Goal: Task Accomplishment & Management: Use online tool/utility

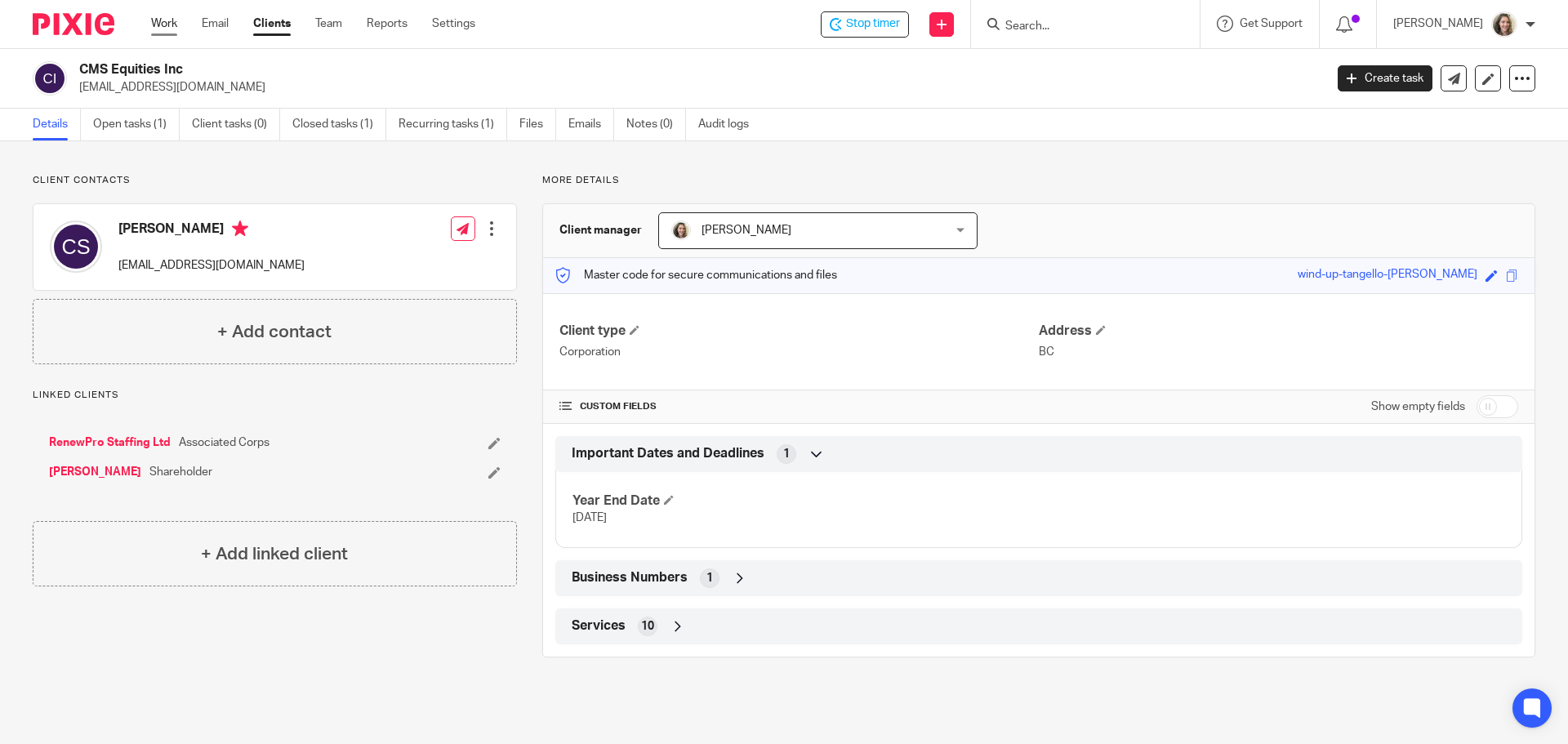
click at [165, 19] on link "Work" at bounding box center [164, 24] width 26 height 17
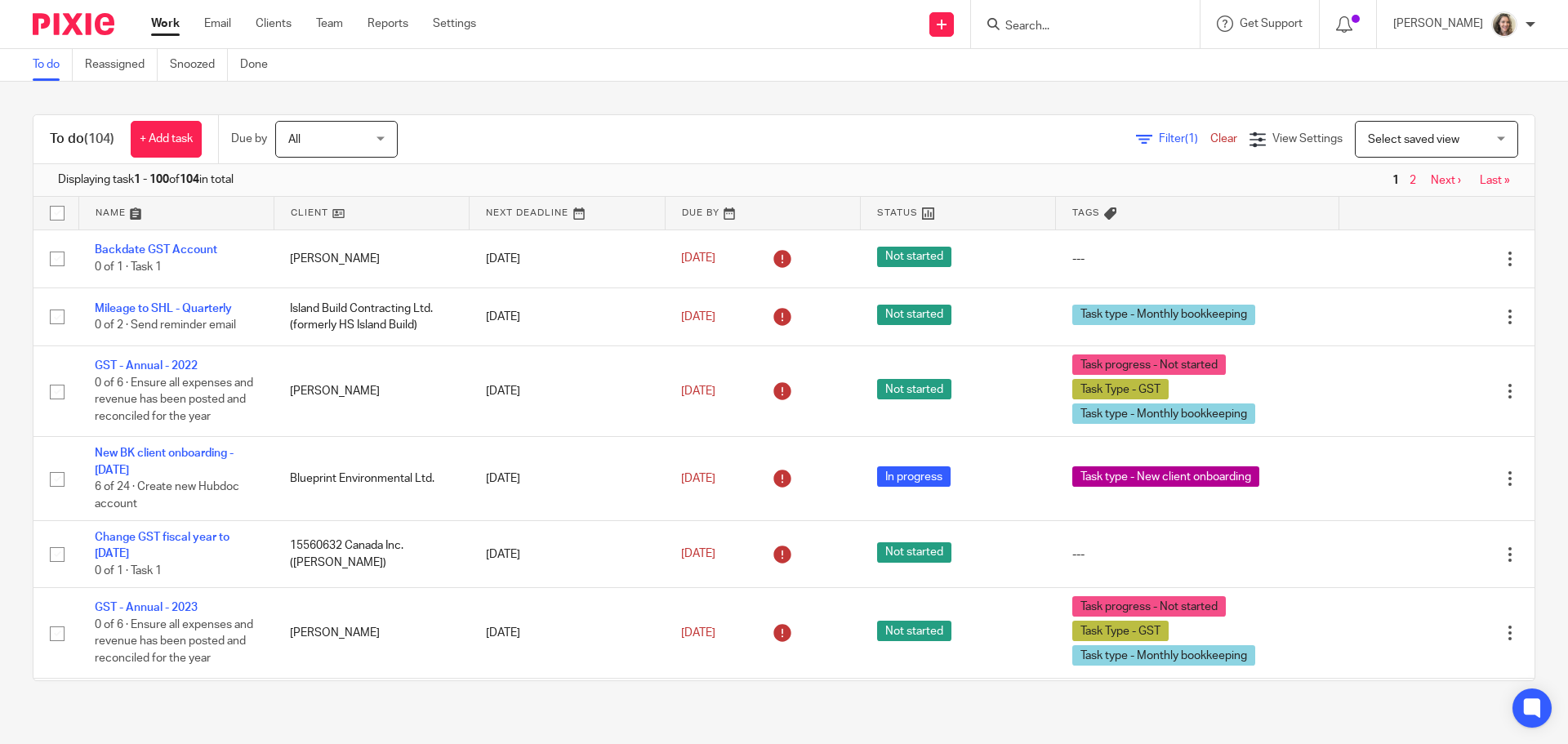
click at [1118, 36] on div at bounding box center [1086, 24] width 229 height 48
click at [1112, 32] on input "Search" at bounding box center [1077, 27] width 147 height 15
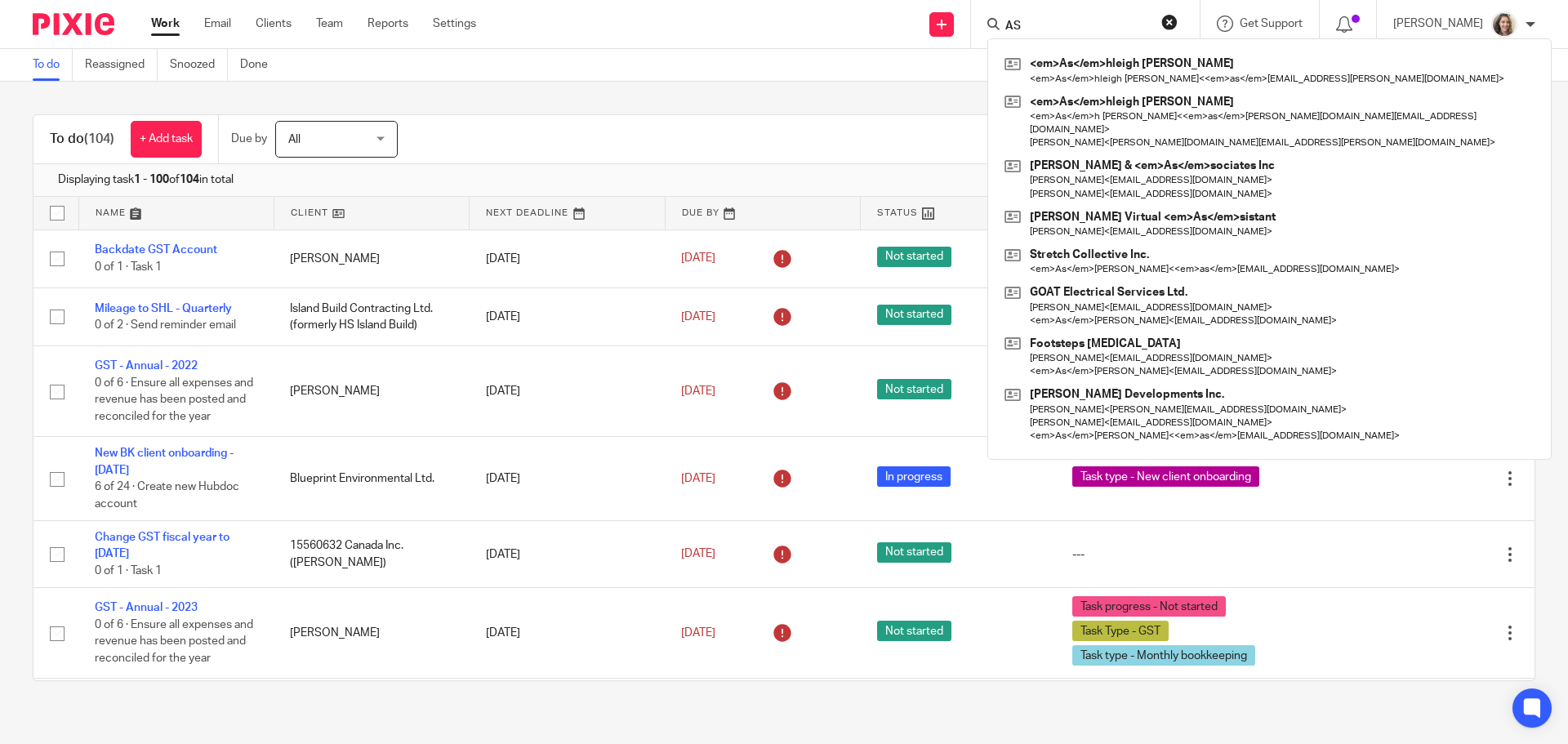
type input "A"
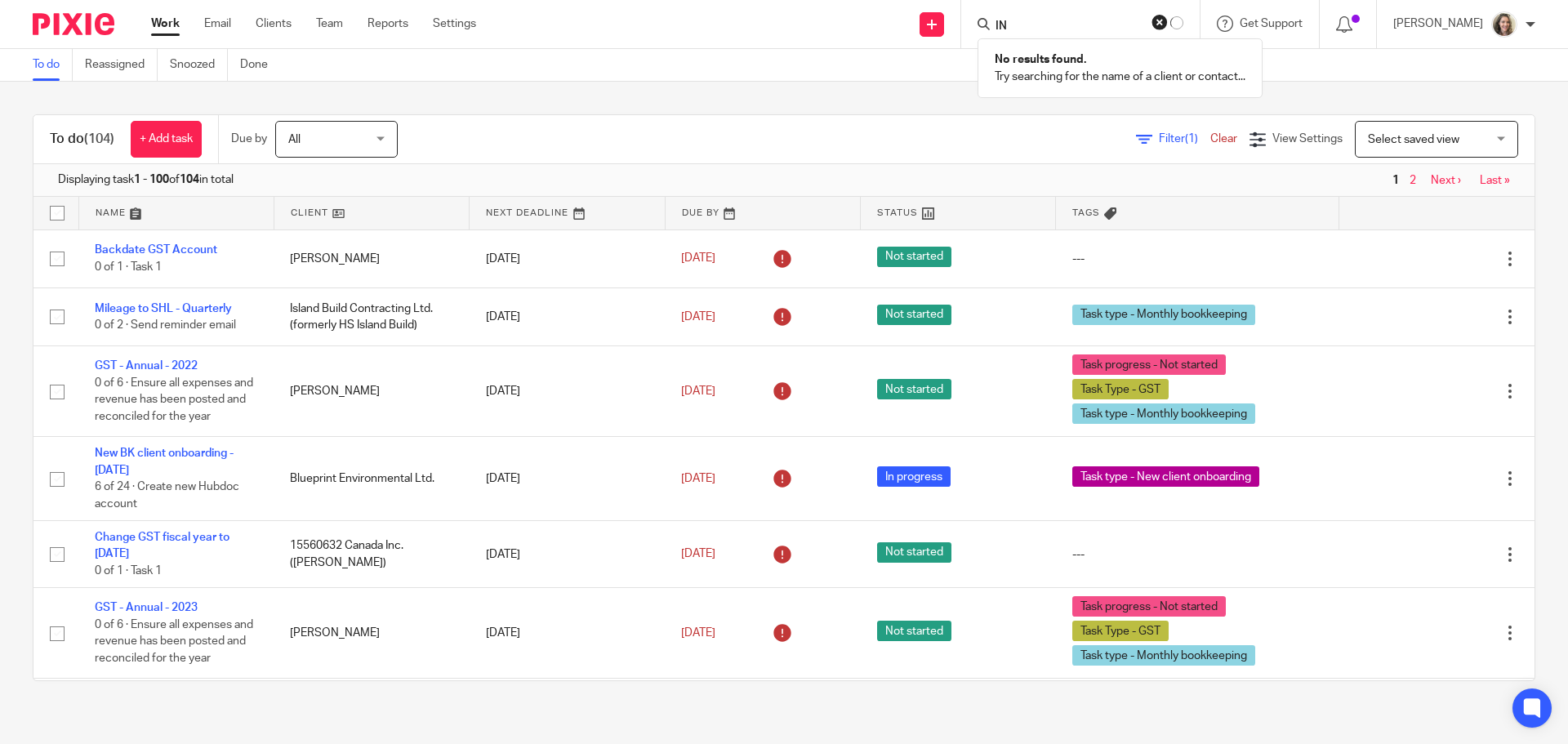
type input "I"
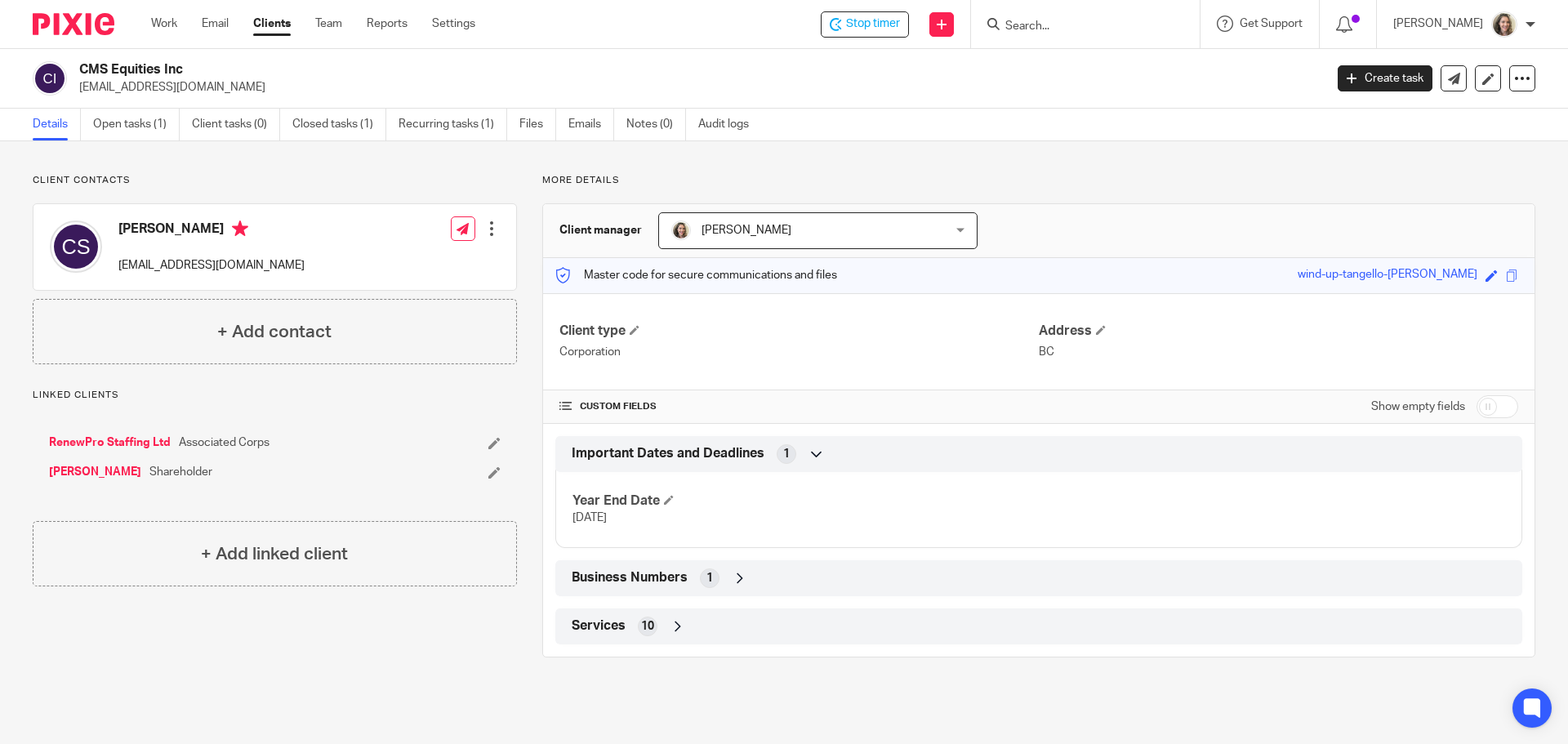
click at [640, 579] on span "Business Numbers" at bounding box center [629, 577] width 116 height 18
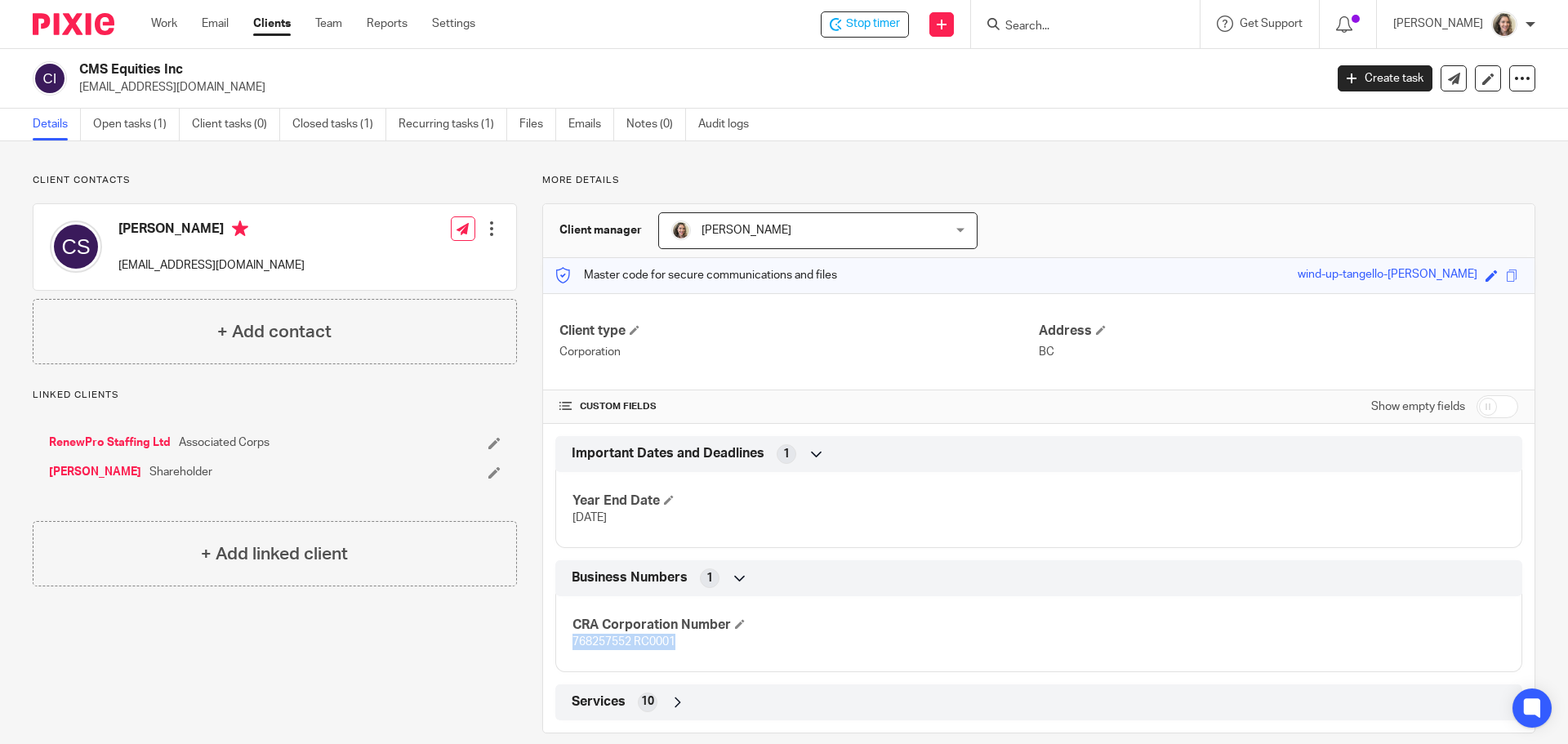
drag, startPoint x: 694, startPoint y: 646, endPoint x: 569, endPoint y: 644, distance: 125.0
click at [572, 644] on p "768257552 RC0001" at bounding box center [805, 641] width 466 height 17
copy span "768257552 RC0001"
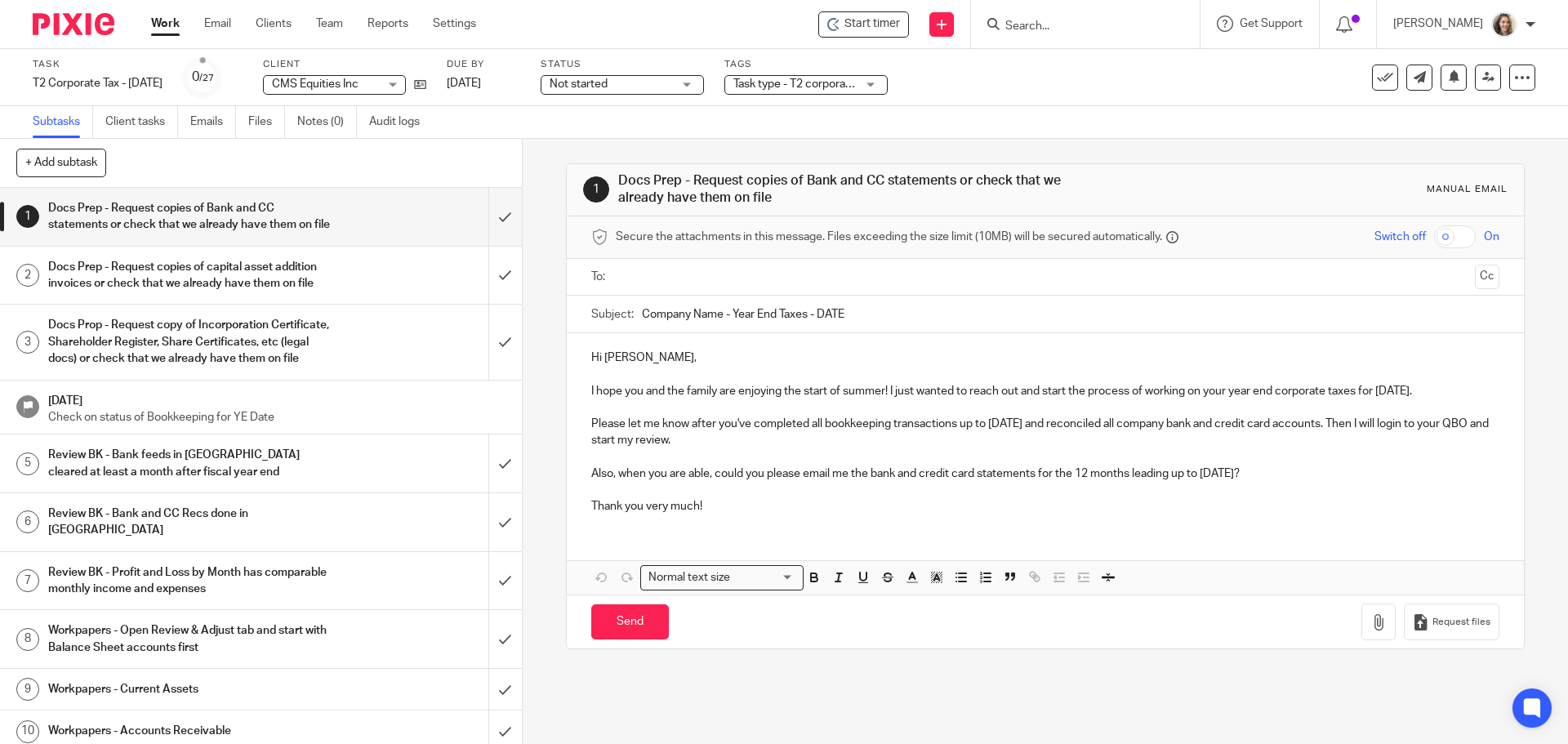
click at [173, 24] on link "Work" at bounding box center [165, 24] width 28 height 17
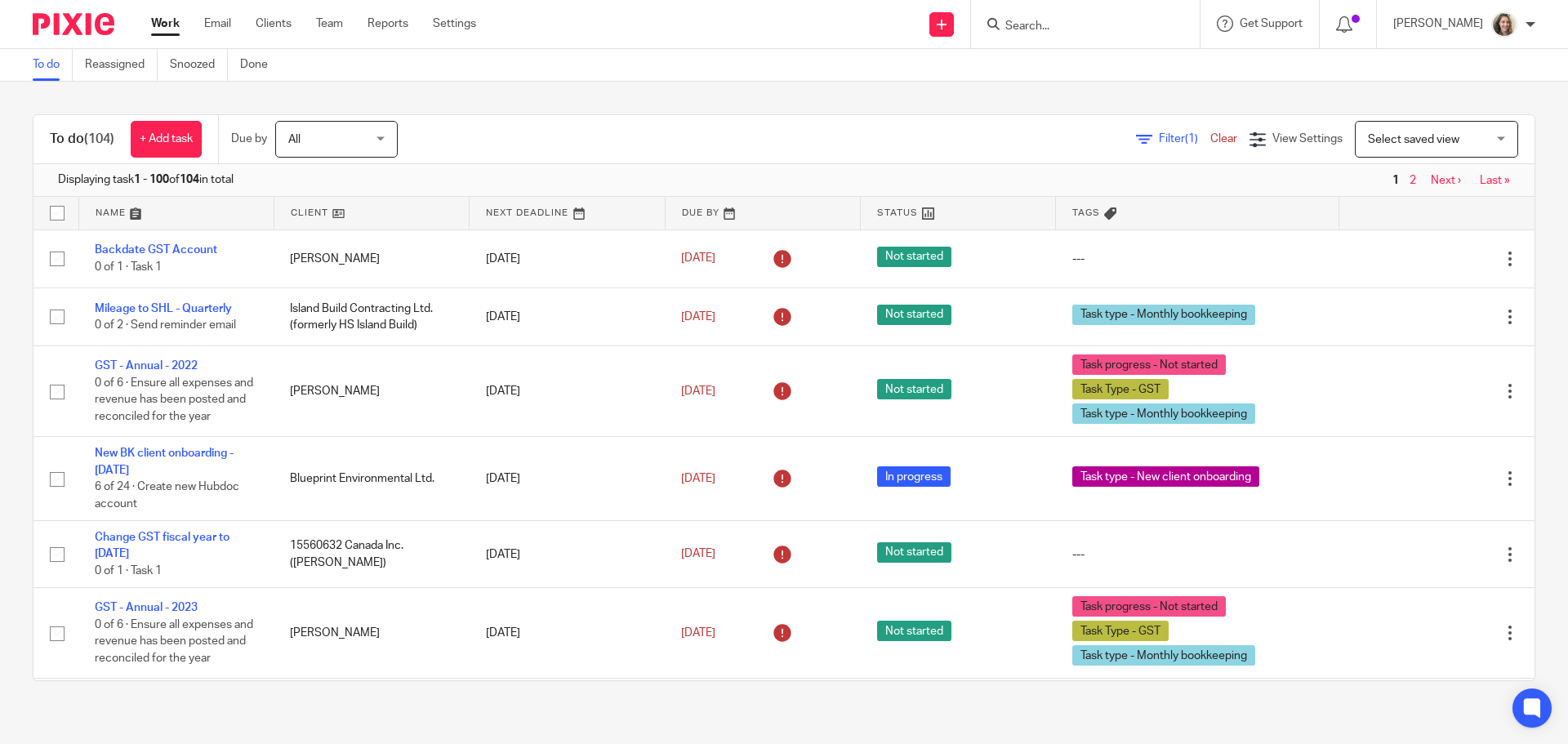
click at [1384, 139] on span "Select saved view" at bounding box center [1414, 140] width 92 height 12
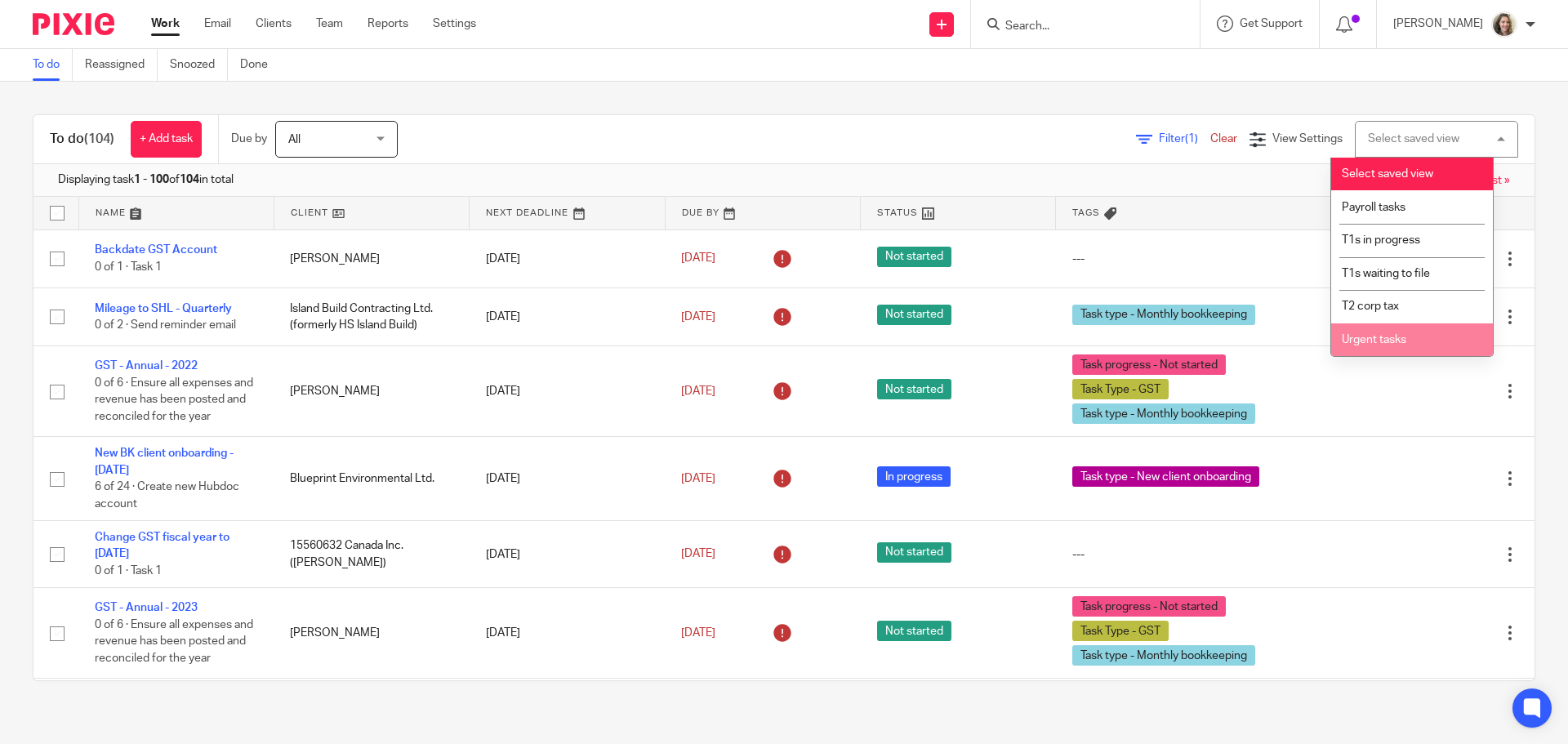
click at [791, 138] on div "Filter (1) Clear View Settings View Settings (1) Filters Clear Save Manage save…" at bounding box center [981, 139] width 1108 height 37
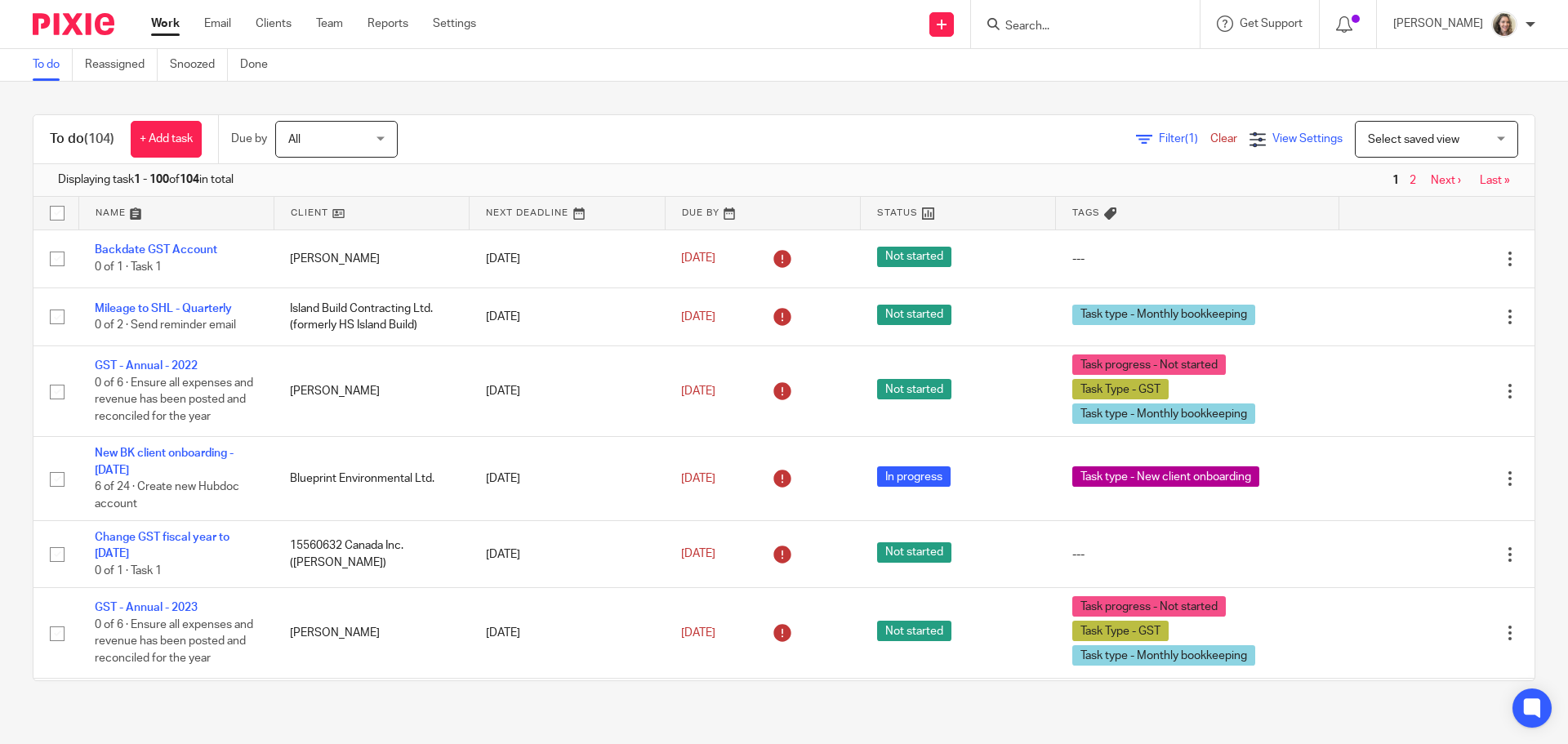
click at [1278, 143] on span "View Settings" at bounding box center [1308, 139] width 70 height 12
click at [1156, 133] on div "Filter (1) Clear" at bounding box center [1192, 139] width 113 height 18
click at [1159, 137] on span "Filter (1)" at bounding box center [1185, 139] width 52 height 12
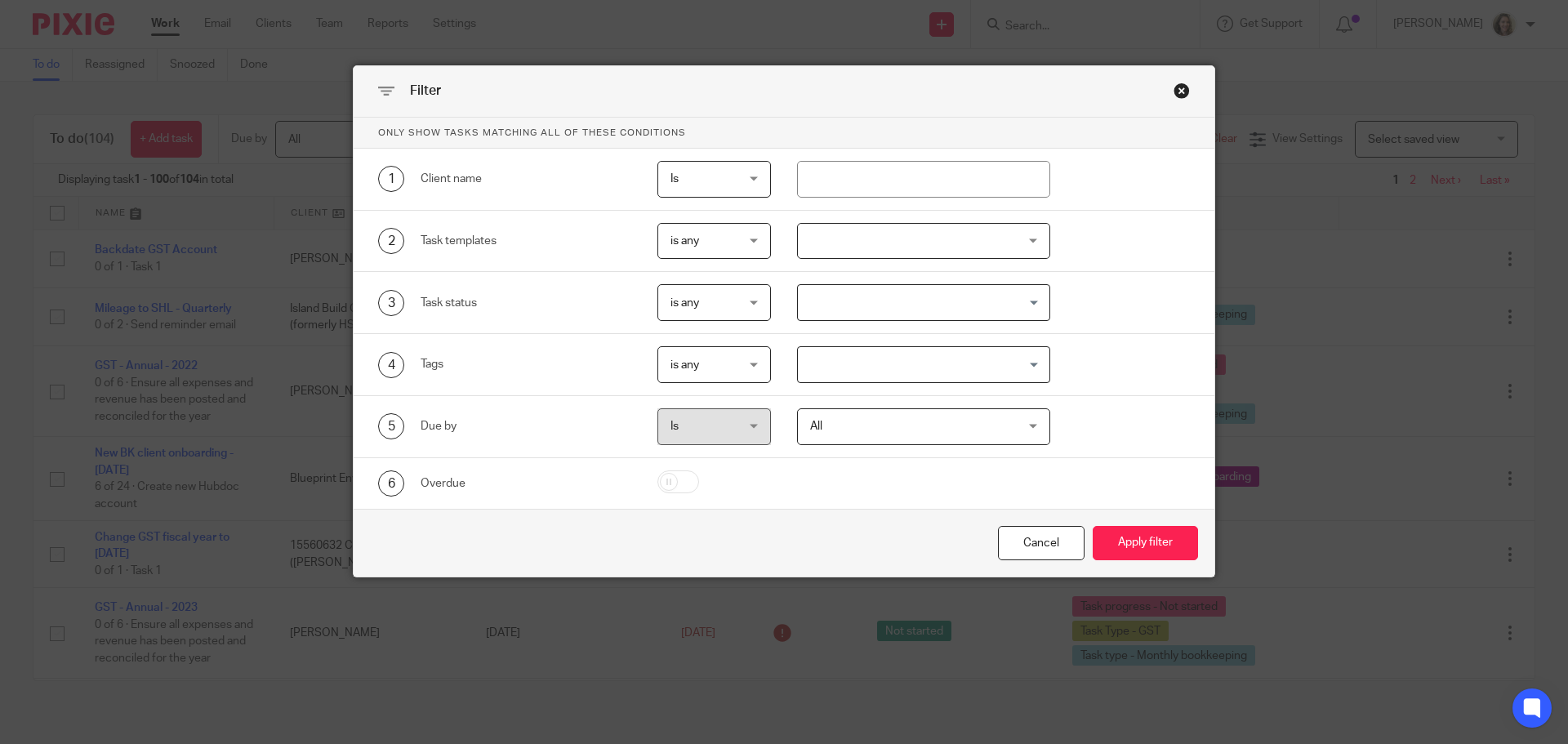
click at [840, 241] on div at bounding box center [924, 241] width 254 height 37
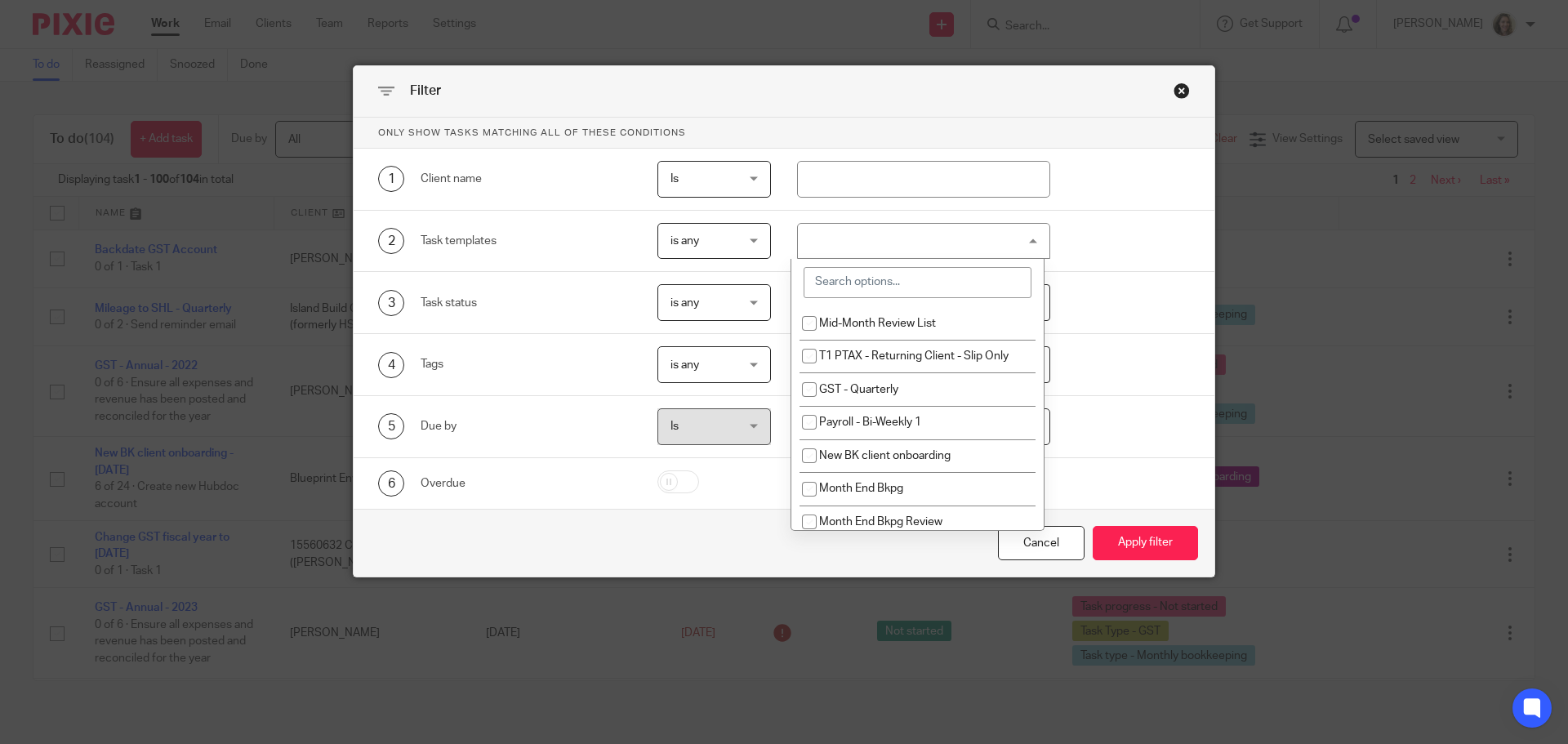
click at [860, 277] on input "search" at bounding box center [917, 282] width 228 height 31
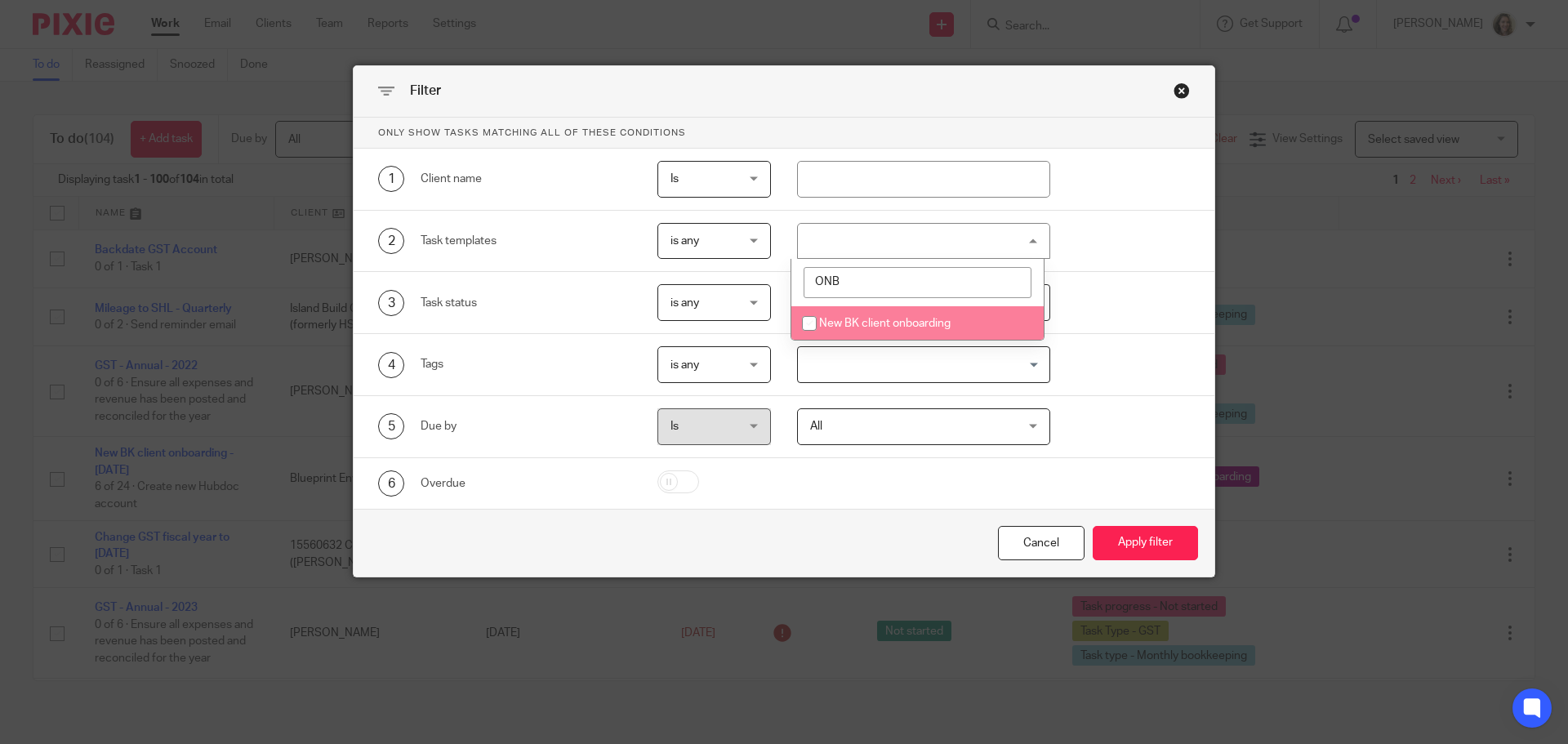
type input "ONB"
click at [845, 330] on li "New BK client onboarding" at bounding box center [917, 323] width 252 height 33
checkbox input "true"
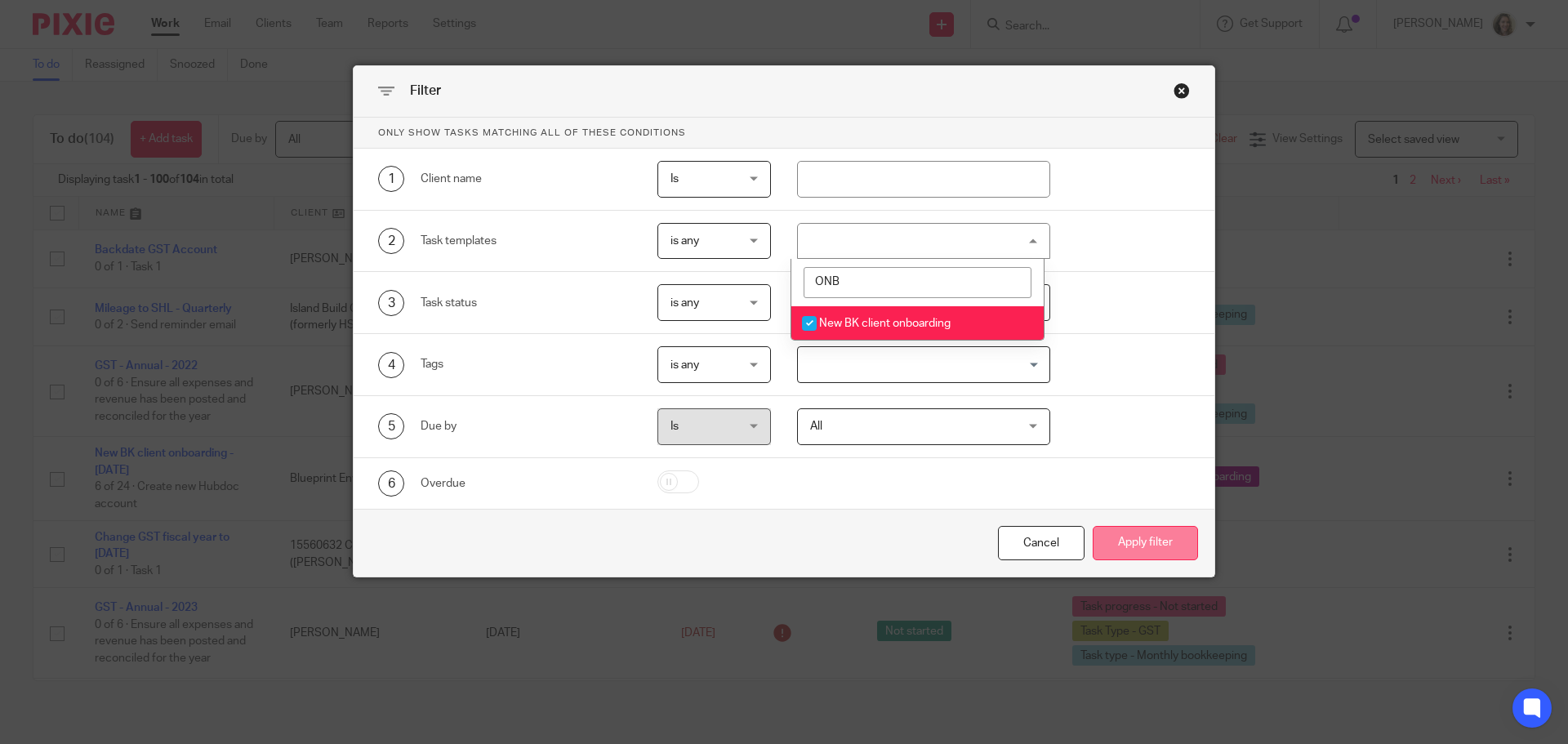
click at [1147, 537] on button "Apply filter" at bounding box center [1146, 543] width 105 height 35
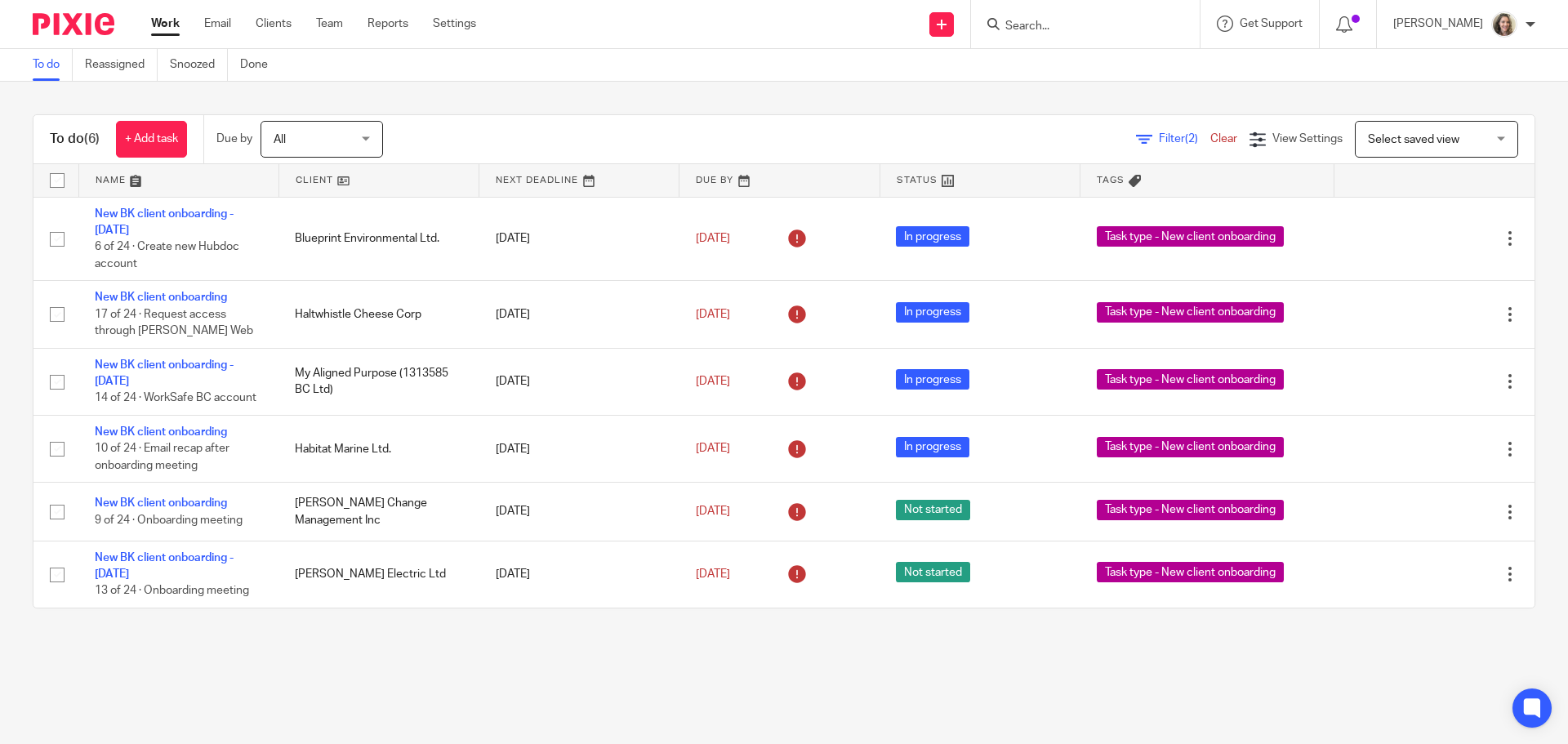
click at [1424, 139] on span "Select saved view" at bounding box center [1414, 140] width 92 height 12
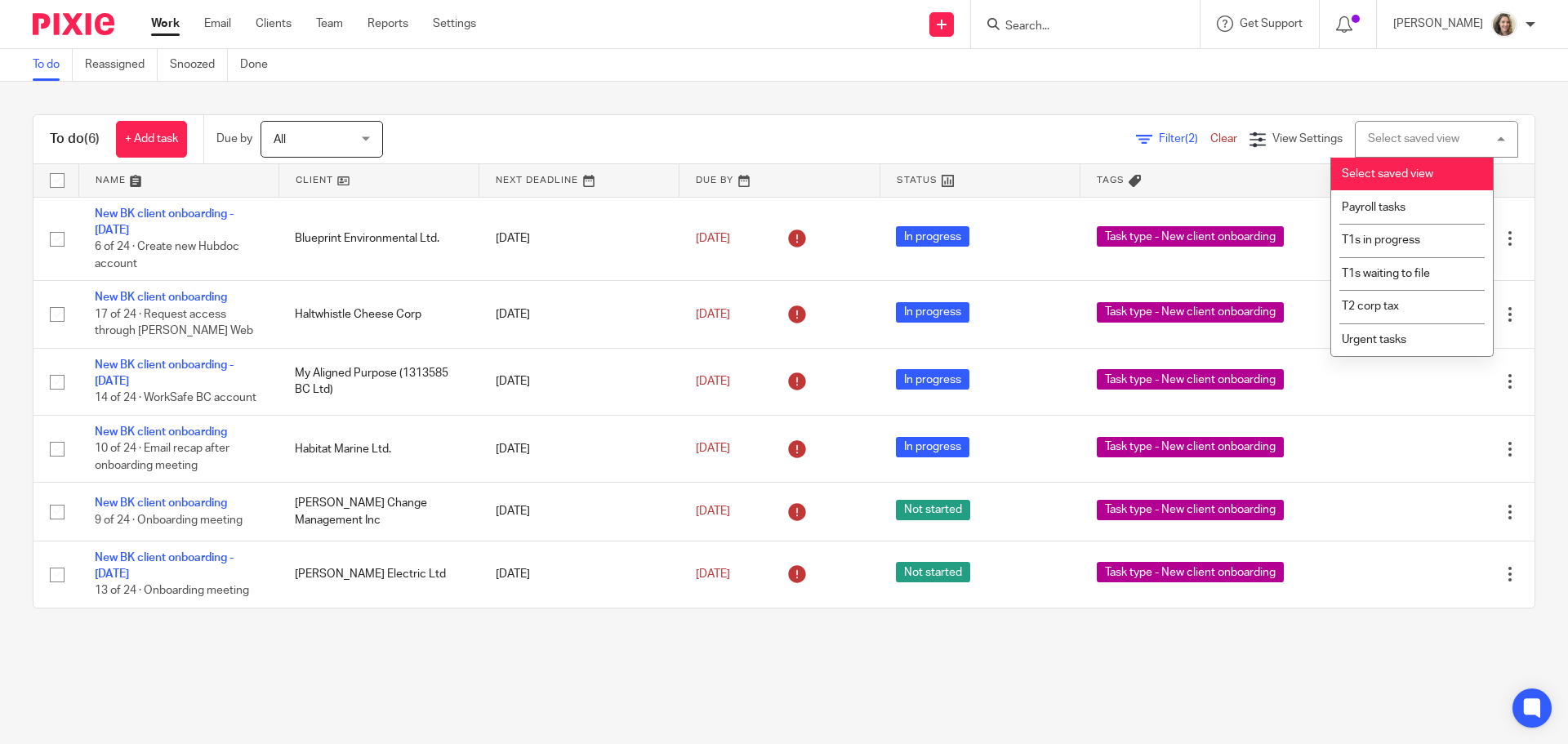
click at [1424, 139] on div "Select saved view" at bounding box center [1414, 139] width 92 height 12
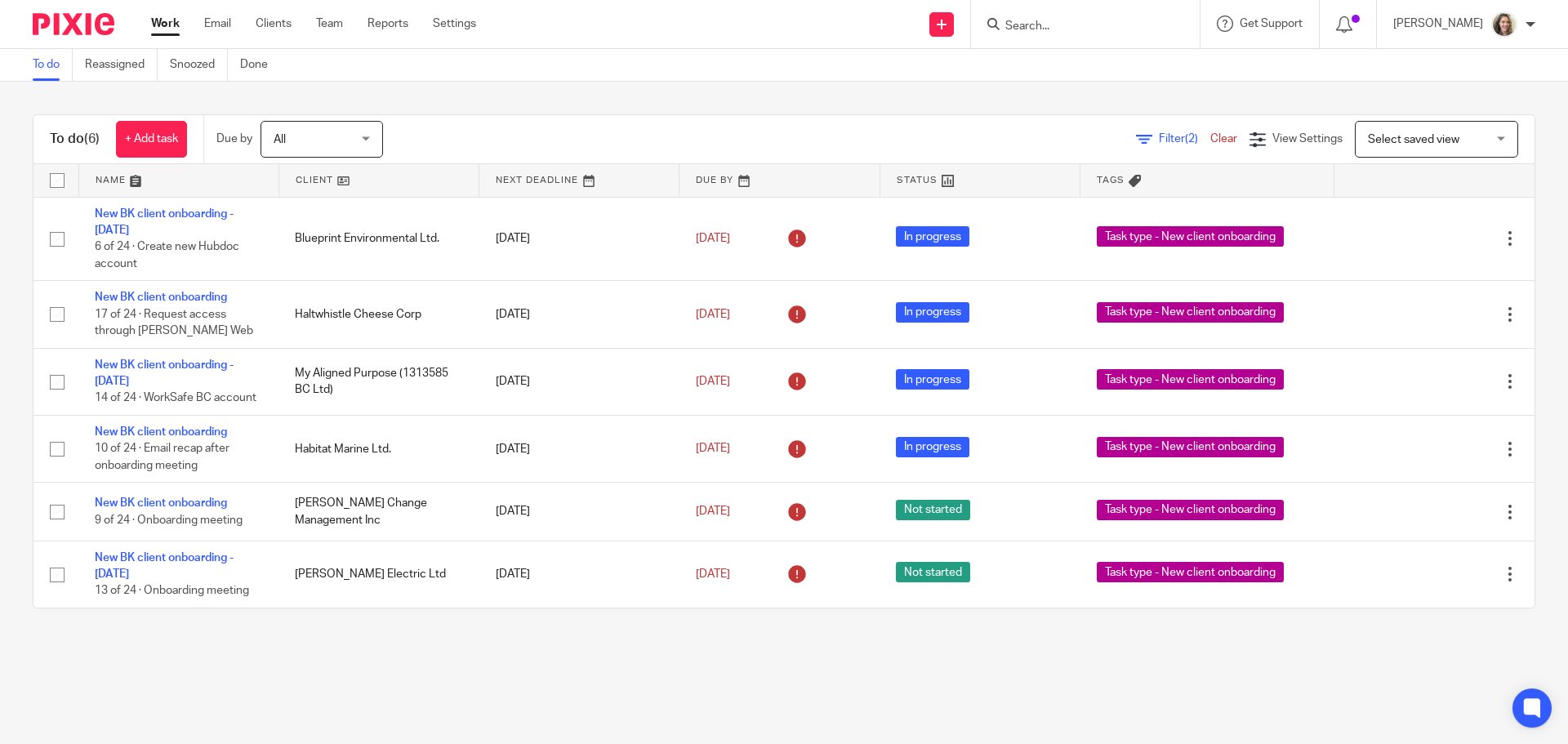
click at [1159, 135] on span "Filter (2)" at bounding box center [1185, 139] width 52 height 12
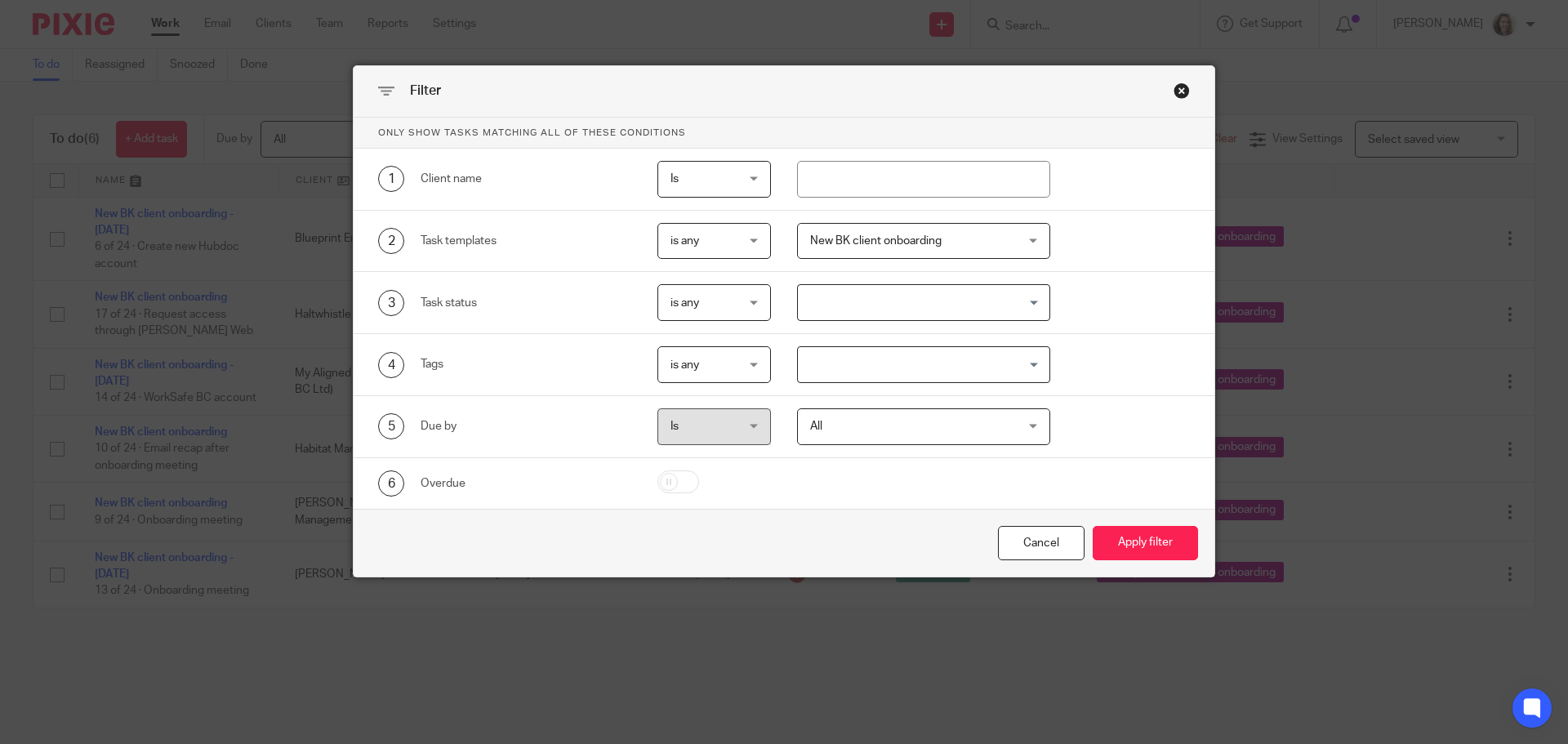
click at [1179, 93] on div "Close this dialog window" at bounding box center [1182, 91] width 17 height 17
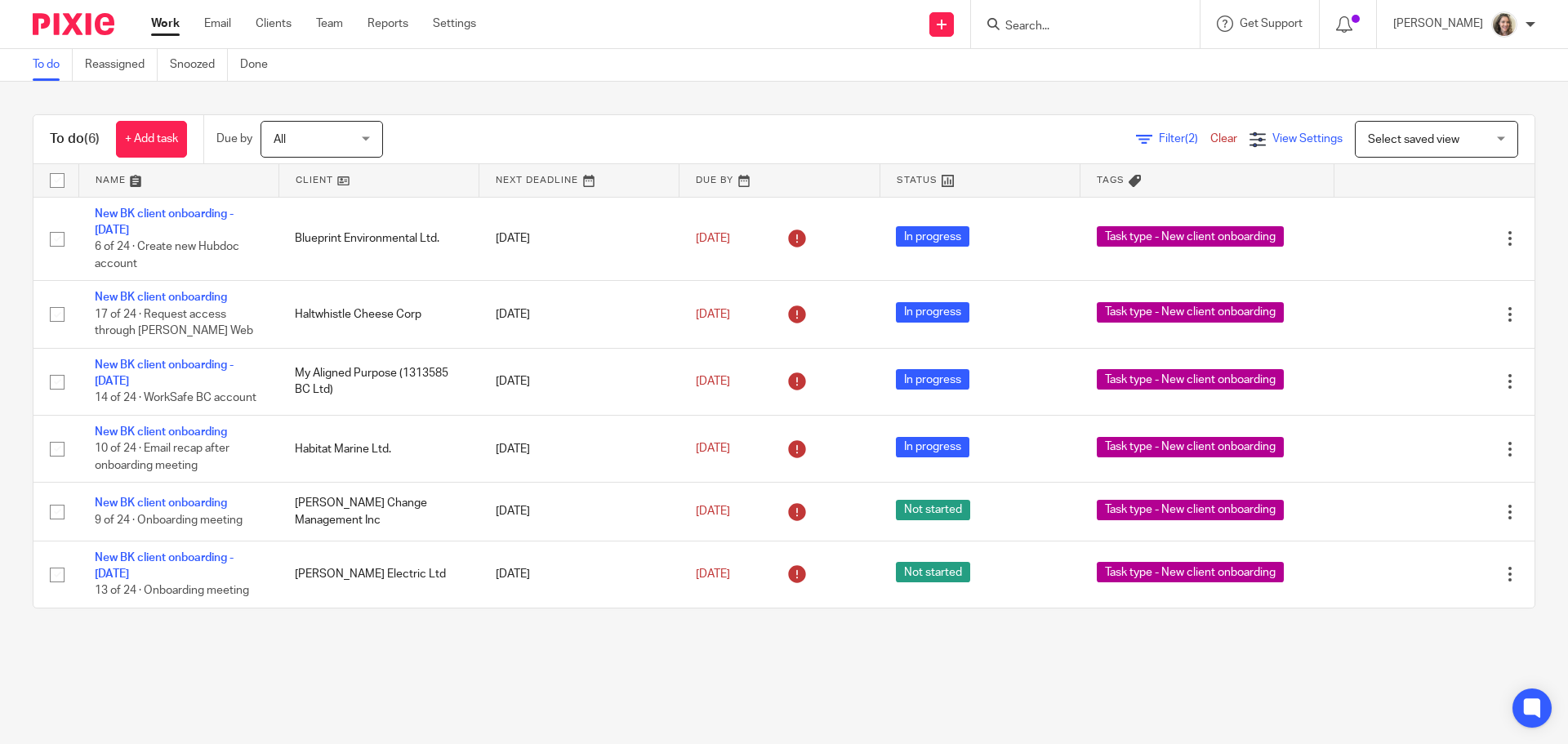
click at [1283, 140] on span "View Settings" at bounding box center [1308, 139] width 70 height 12
click at [1225, 208] on link "Save" at bounding box center [1220, 209] width 30 height 13
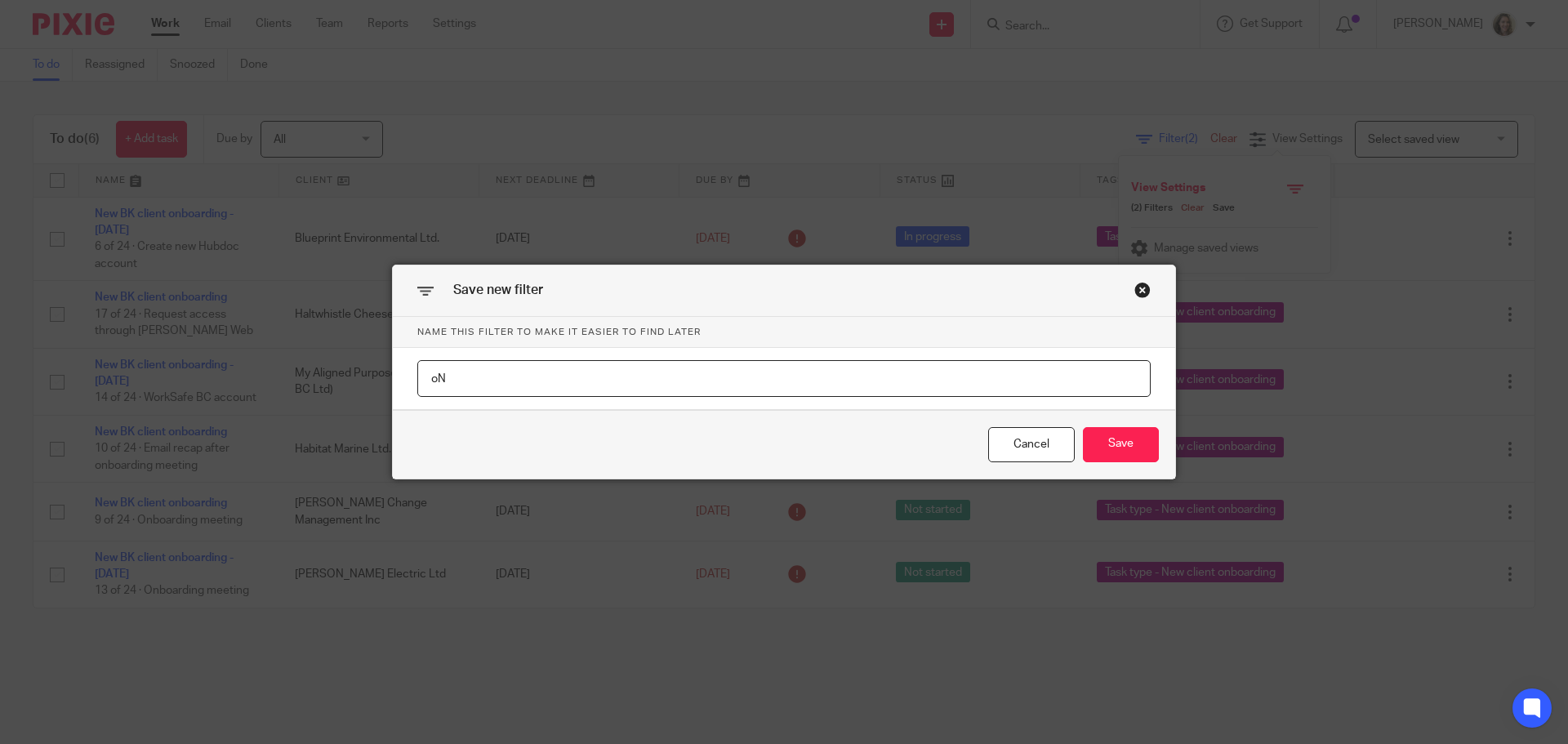
type input "o"
type input "Onboarding in prog"
click at [1115, 438] on button "Save" at bounding box center [1121, 445] width 76 height 35
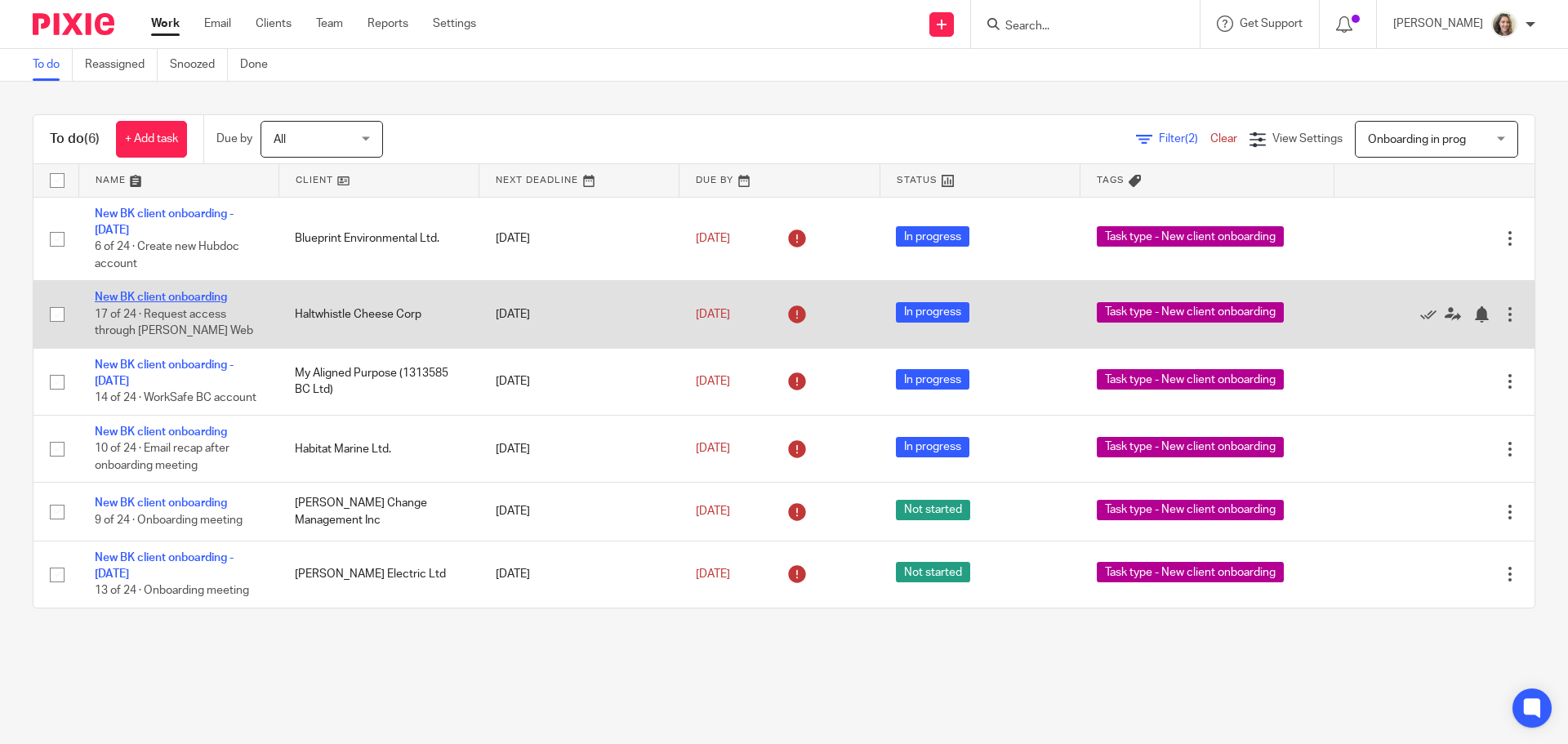
click at [145, 294] on link "New BK client onboarding" at bounding box center [161, 297] width 133 height 12
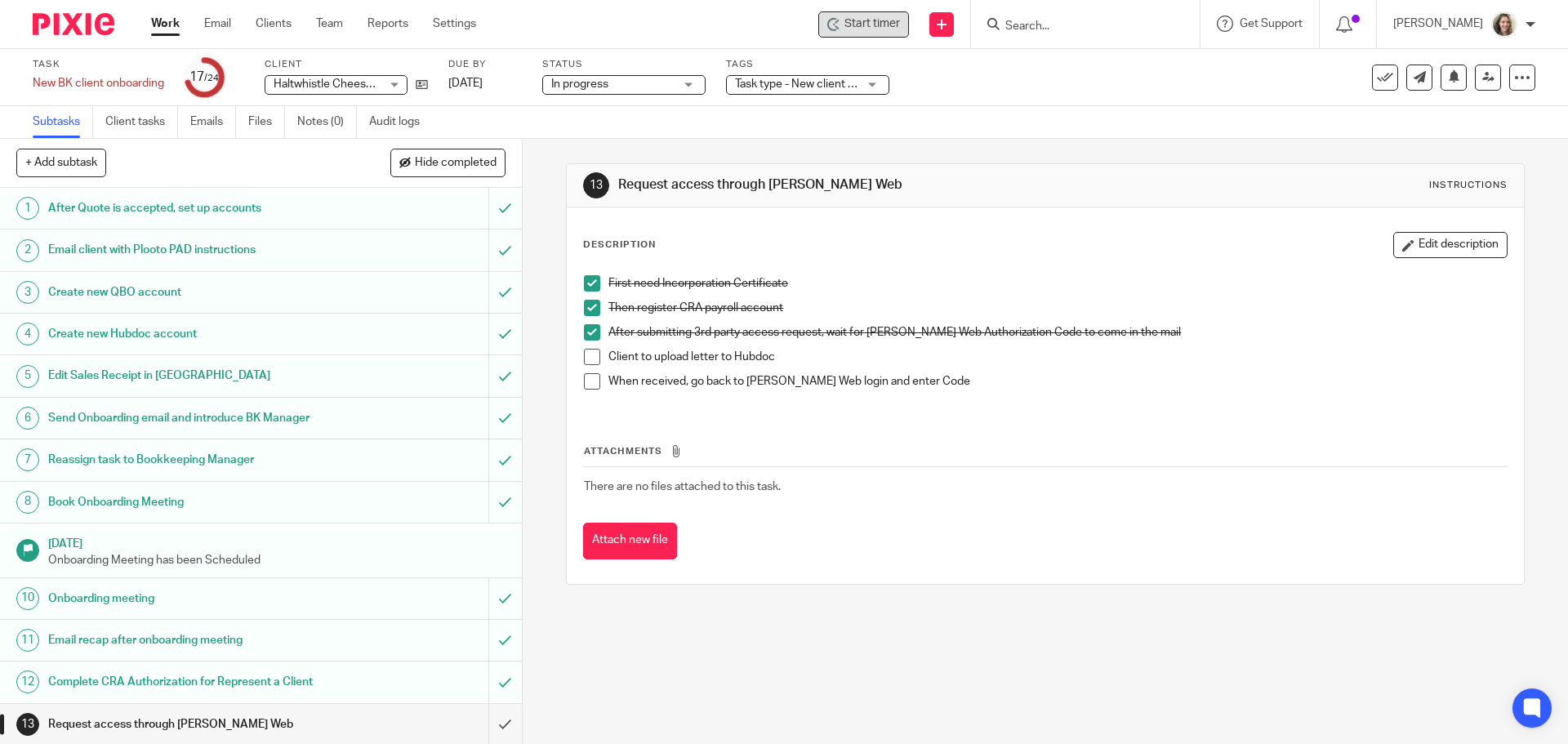
click at [874, 23] on span "Start timer" at bounding box center [872, 24] width 56 height 18
